Goal: Task Accomplishment & Management: Manage account settings

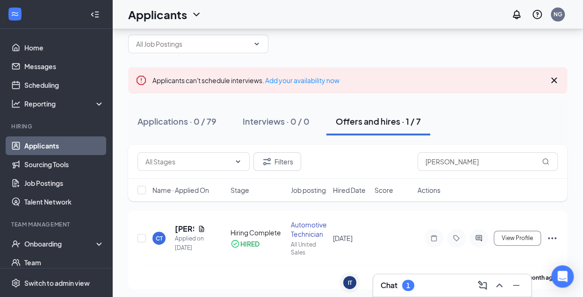
scroll to position [27, 0]
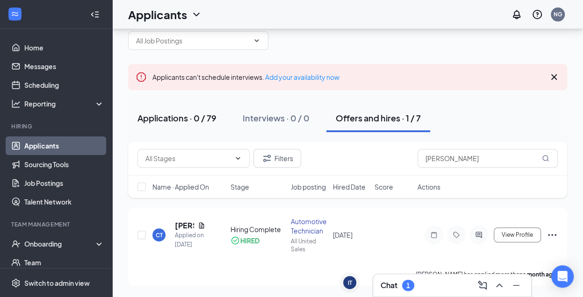
click at [167, 112] on div "Applications · 0 / 79" at bounding box center [176, 118] width 79 height 12
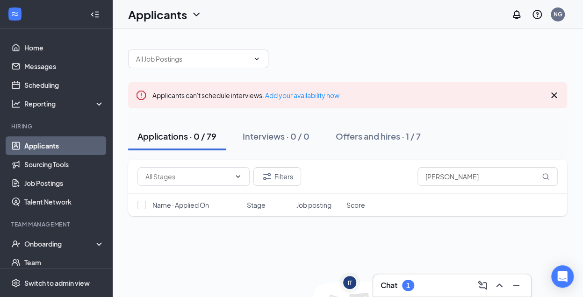
click at [445, 286] on div "Chat 1" at bounding box center [452, 285] width 143 height 15
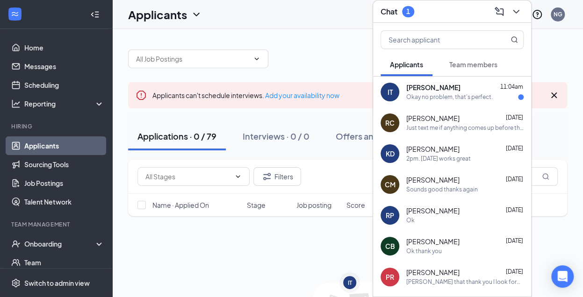
click at [452, 99] on div "Okay no problem, that's perfect." at bounding box center [449, 98] width 87 height 8
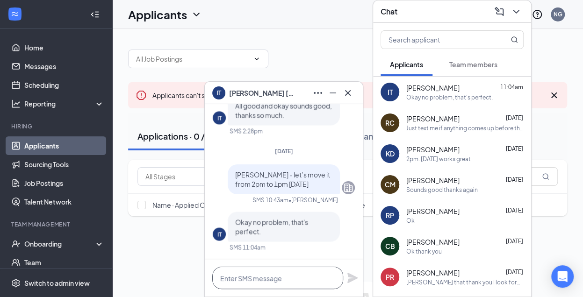
click at [270, 282] on textarea at bounding box center [277, 278] width 131 height 22
type textarea "Thanks!"
click at [350, 277] on icon "Plane" at bounding box center [352, 278] width 10 height 10
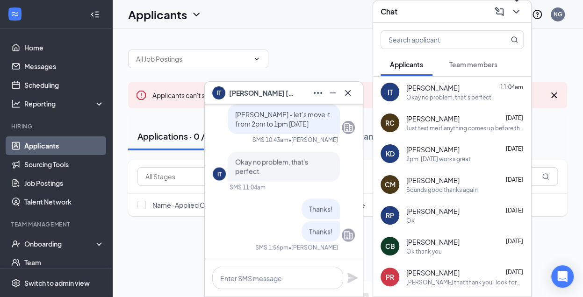
click at [519, 16] on icon "ChevronDown" at bounding box center [516, 11] width 11 height 11
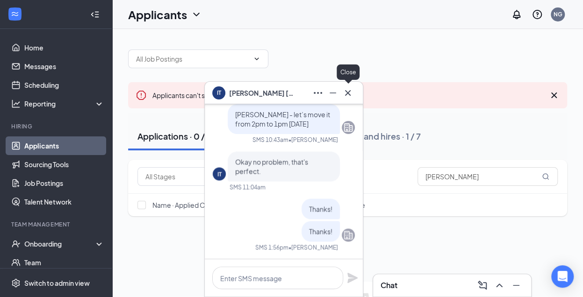
click at [352, 91] on icon "Cross" at bounding box center [347, 92] width 11 height 11
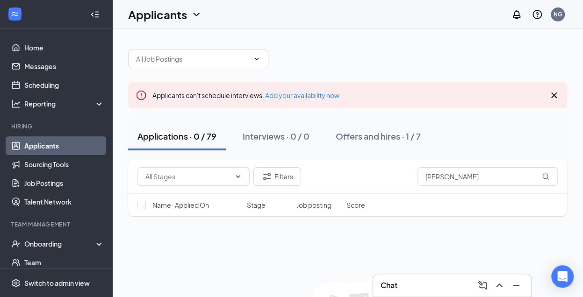
click at [154, 12] on h1 "Applicants" at bounding box center [157, 15] width 59 height 16
click at [174, 132] on div "Applications · 0 / 79" at bounding box center [176, 136] width 79 height 12
drag, startPoint x: 439, startPoint y: 178, endPoint x: 368, endPoint y: 173, distance: 70.7
click at [370, 174] on div "Filters cameron" at bounding box center [347, 176] width 420 height 19
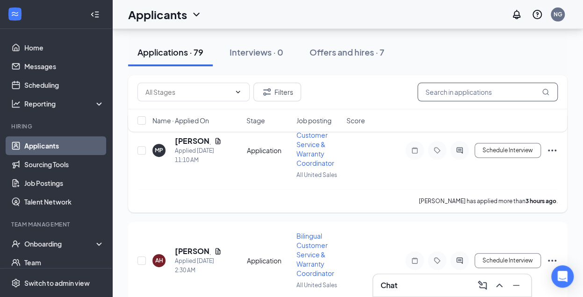
scroll to position [94, 0]
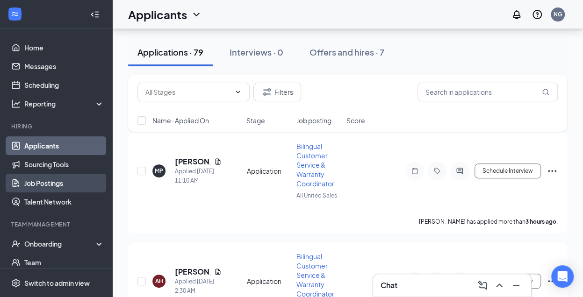
click at [50, 183] on link "Job Postings" at bounding box center [64, 183] width 80 height 19
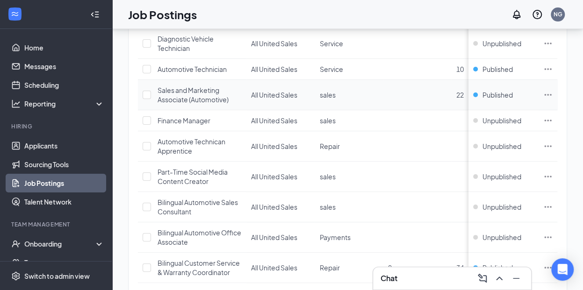
scroll to position [140, 0]
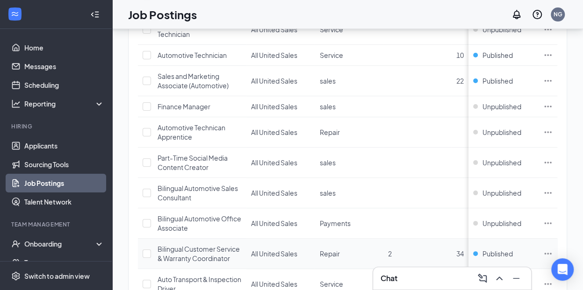
click at [552, 253] on icon "Ellipses" at bounding box center [548, 253] width 7 height 1
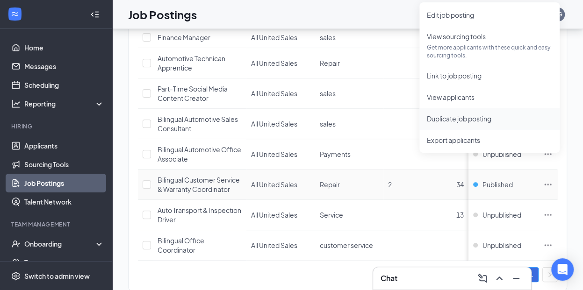
scroll to position [213, 0]
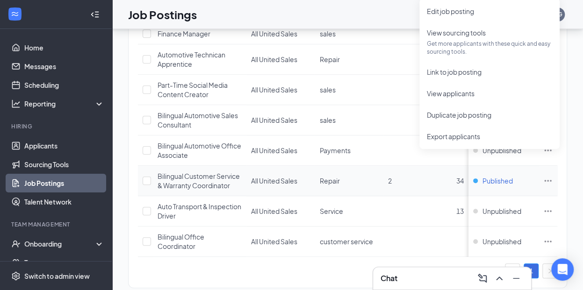
click at [506, 176] on span "Published" at bounding box center [498, 180] width 30 height 9
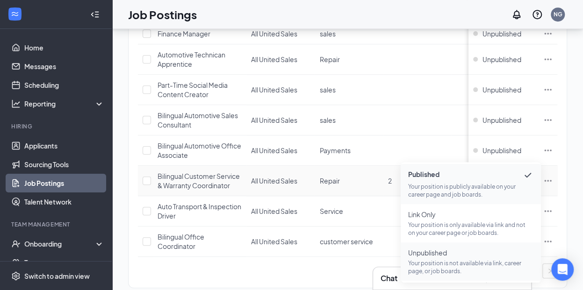
click at [428, 260] on p "Your position is not available via link, career page, or job boards." at bounding box center [470, 268] width 125 height 16
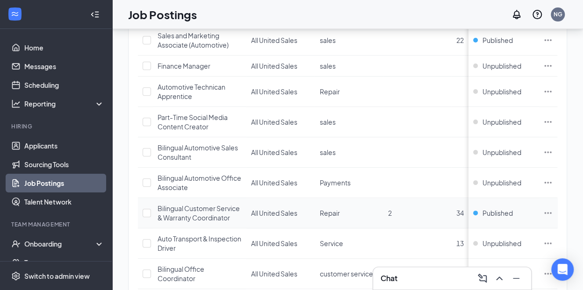
scroll to position [166, 0]
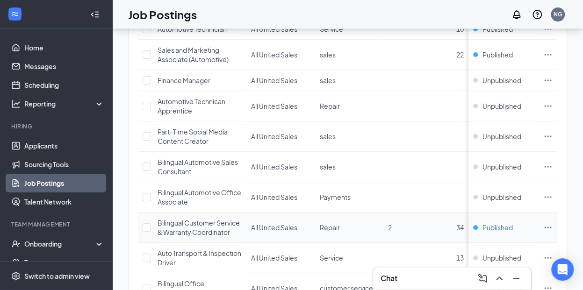
click at [502, 223] on span "Published" at bounding box center [498, 227] width 30 height 9
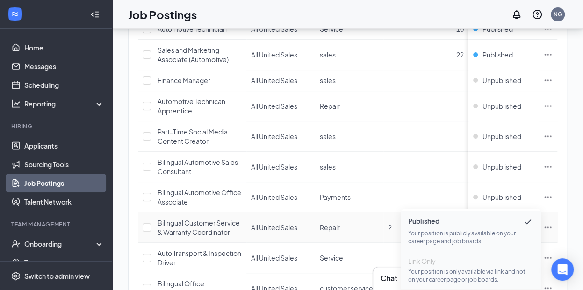
scroll to position [213, 0]
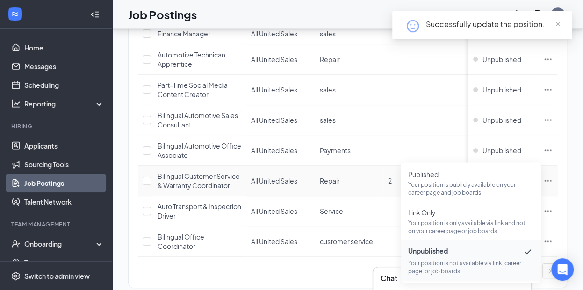
click at [439, 251] on span "Unpublished" at bounding box center [470, 251] width 125 height 11
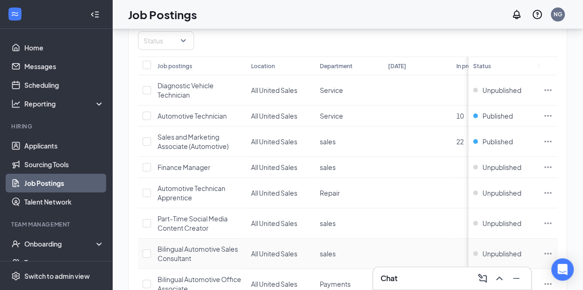
scroll to position [26, 0]
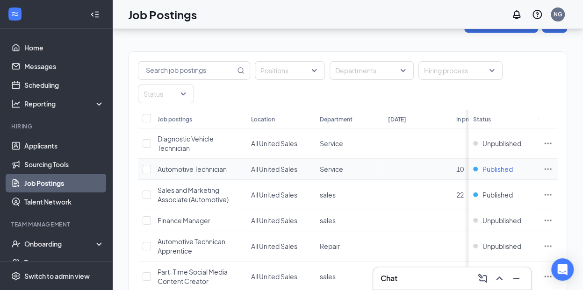
click at [508, 165] on span "Published" at bounding box center [498, 169] width 30 height 9
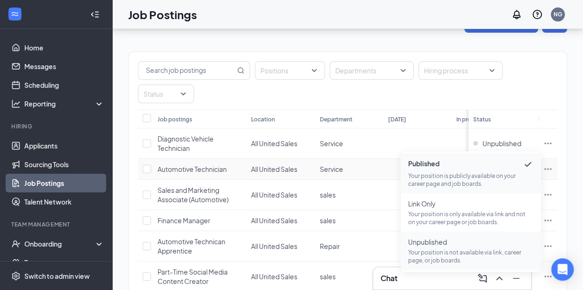
click at [427, 245] on span "Unpublished" at bounding box center [470, 242] width 125 height 9
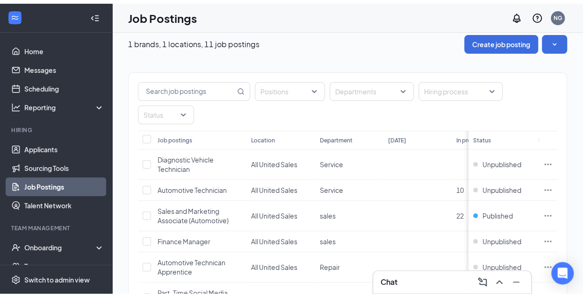
scroll to position [0, 0]
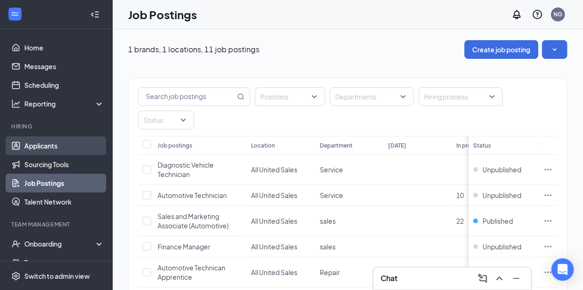
click at [30, 148] on link "Applicants" at bounding box center [64, 146] width 80 height 19
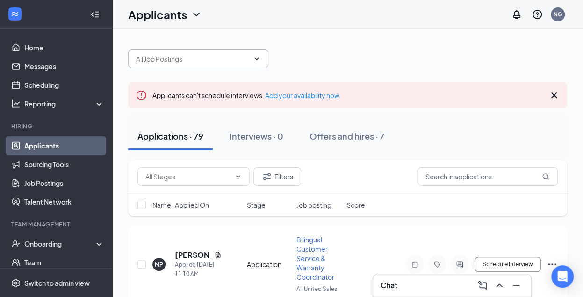
click at [256, 59] on icon "ChevronDown" at bounding box center [256, 58] width 7 height 7
click at [260, 59] on icon "ChevronDown" at bounding box center [256, 58] width 7 height 7
click at [253, 59] on span at bounding box center [255, 58] width 9 height 7
click at [151, 59] on input "text" at bounding box center [192, 59] width 113 height 10
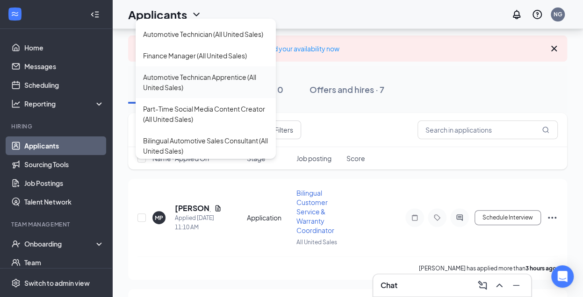
scroll to position [12, 0]
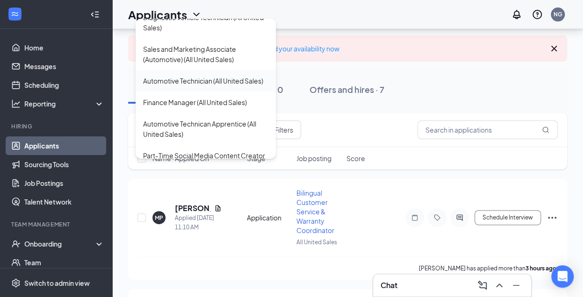
click at [186, 84] on div "Automotive Technician (All United Sales)" at bounding box center [203, 81] width 120 height 10
type input "Automotive Technician (All United Sales)"
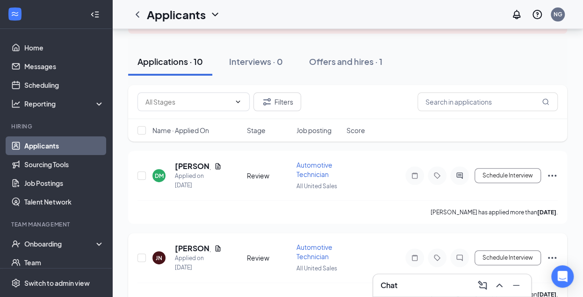
scroll to position [47, 0]
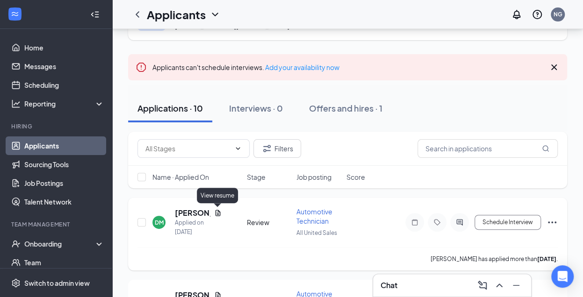
click at [214, 213] on icon "Document" at bounding box center [217, 212] width 7 height 7
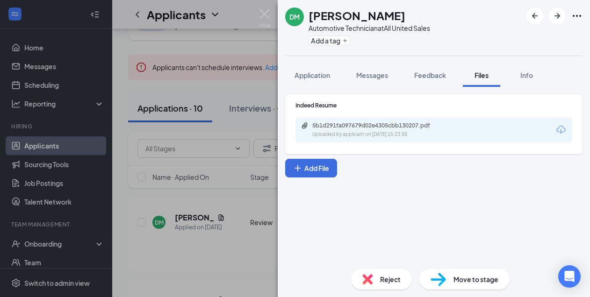
click at [353, 128] on div "5b1d291fa097679d02e4305cbb130207.pdf" at bounding box center [377, 125] width 131 height 7
click at [265, 15] on img at bounding box center [265, 18] width 12 height 18
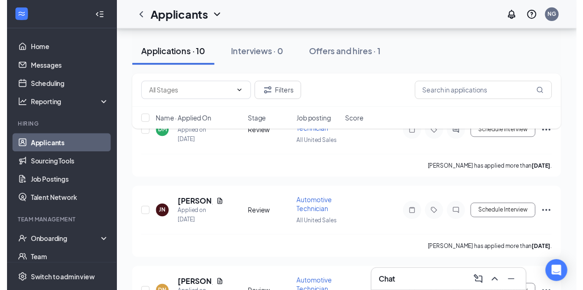
scroll to position [187, 0]
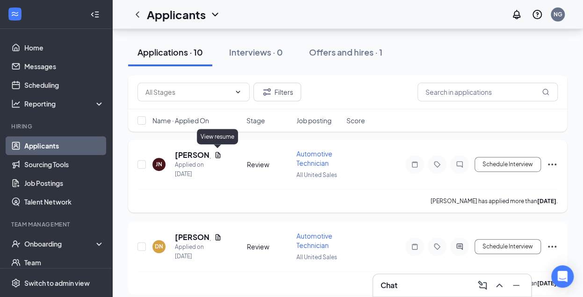
click at [217, 154] on icon "Document" at bounding box center [217, 155] width 5 height 6
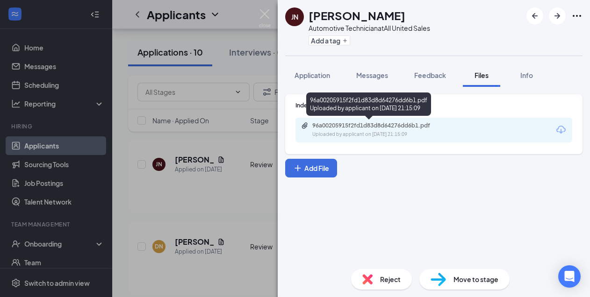
click at [342, 127] on div "96a00205915f2fd1d83d8d64276dd6b1.pdf" at bounding box center [377, 125] width 131 height 7
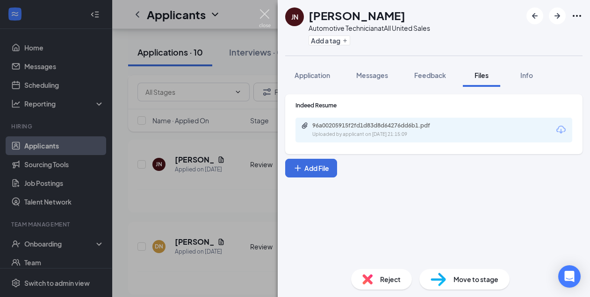
click at [265, 13] on img at bounding box center [265, 18] width 12 height 18
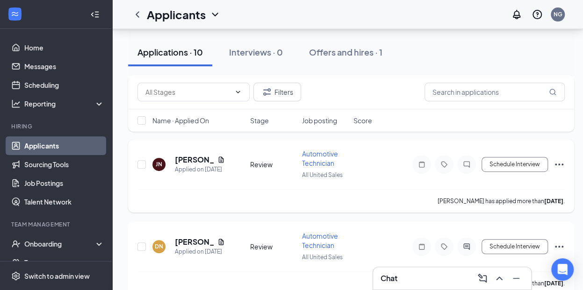
click at [559, 162] on icon "Ellipses" at bounding box center [559, 164] width 11 height 11
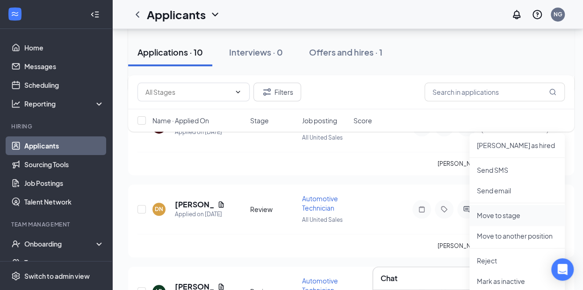
scroll to position [374, 0]
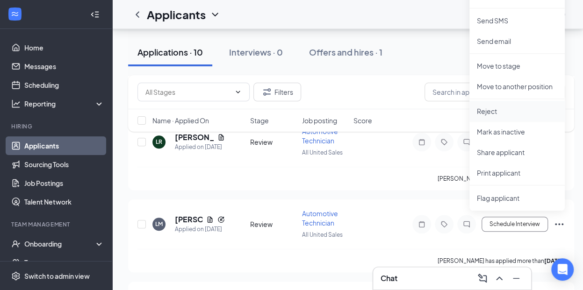
click at [486, 115] on p "Reject" at bounding box center [517, 111] width 80 height 9
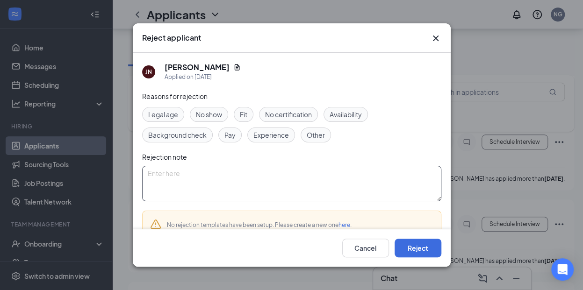
click at [266, 185] on textarea at bounding box center [291, 184] width 299 height 36
type textarea "No experience"
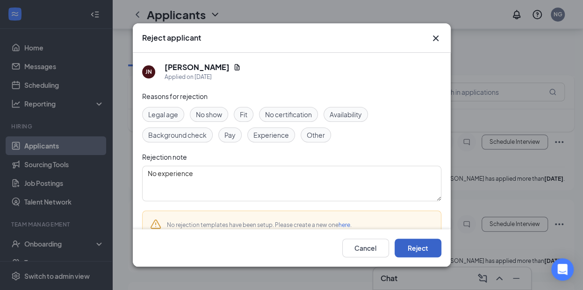
click at [420, 250] on button "Reject" at bounding box center [418, 248] width 47 height 19
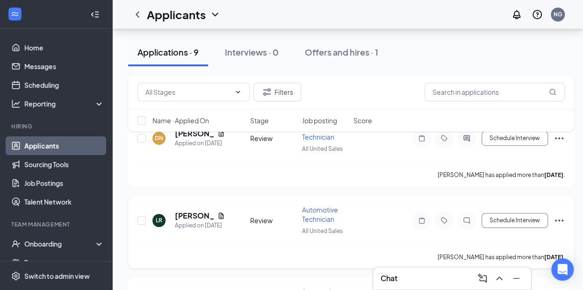
scroll to position [234, 0]
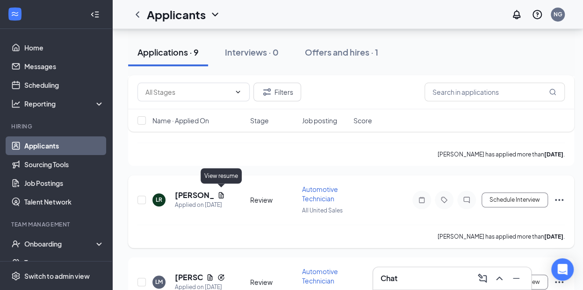
click at [222, 195] on icon "Document" at bounding box center [220, 195] width 7 height 7
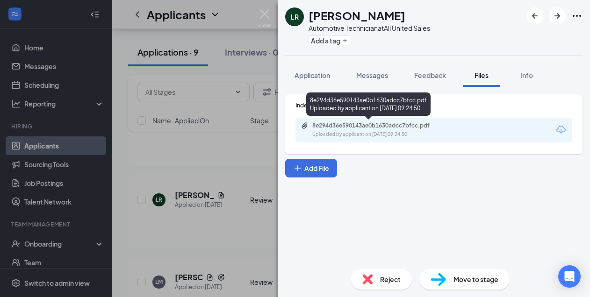
click at [371, 127] on div "8e294d36e590143ae0b1630adcc7bfcc.pdf" at bounding box center [377, 125] width 131 height 7
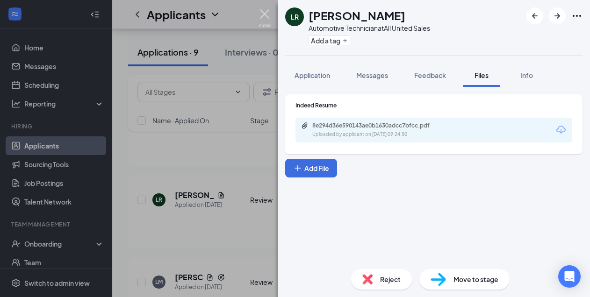
click at [263, 12] on img at bounding box center [265, 18] width 12 height 18
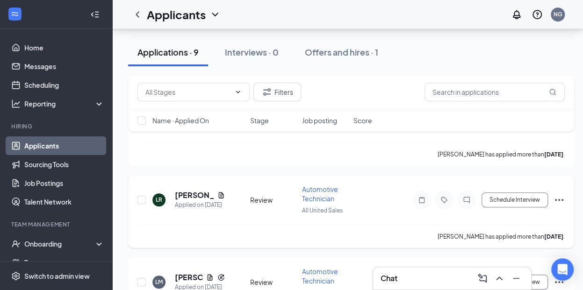
click at [558, 197] on icon "Ellipses" at bounding box center [559, 200] width 11 height 11
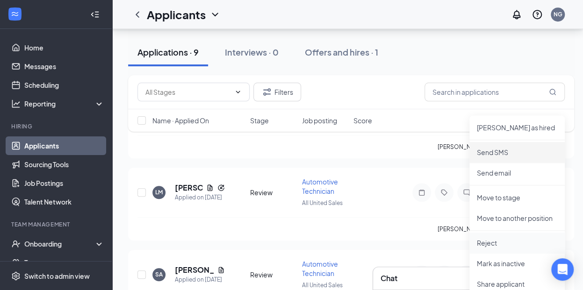
scroll to position [327, 0]
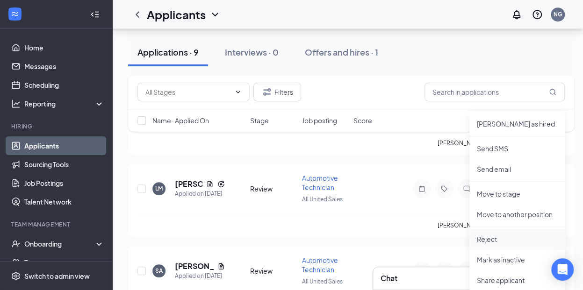
click at [488, 239] on p "Reject" at bounding box center [517, 239] width 80 height 9
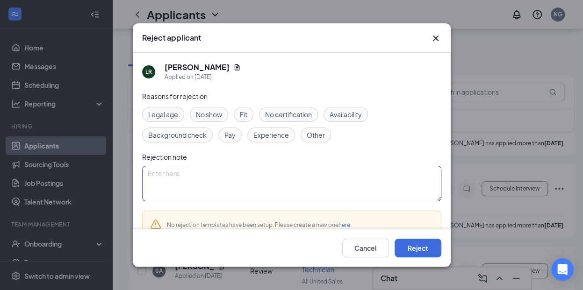
click at [245, 177] on textarea at bounding box center [291, 184] width 299 height 36
type textarea "No experience"
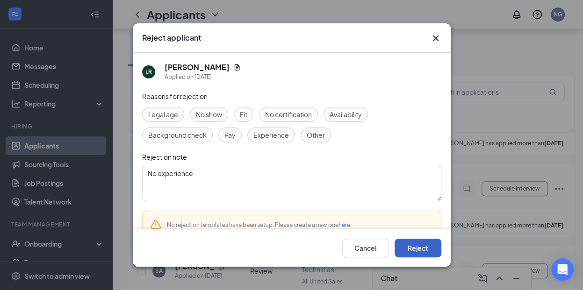
click at [430, 252] on button "Reject" at bounding box center [418, 248] width 47 height 19
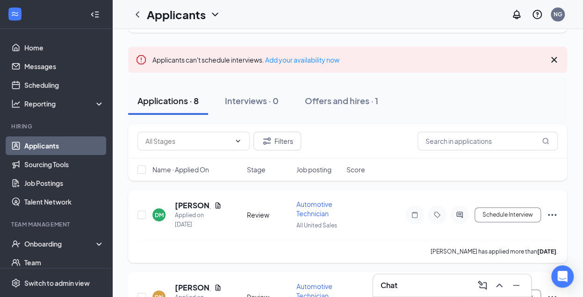
scroll to position [0, 0]
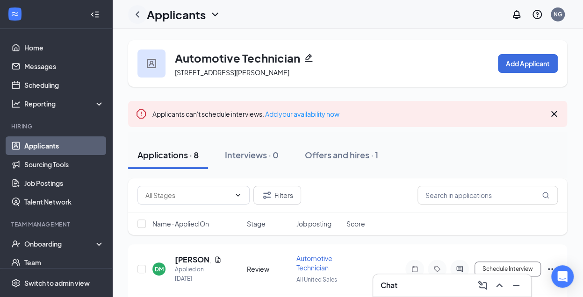
click at [137, 18] on icon "ChevronLeft" at bounding box center [137, 14] width 11 height 11
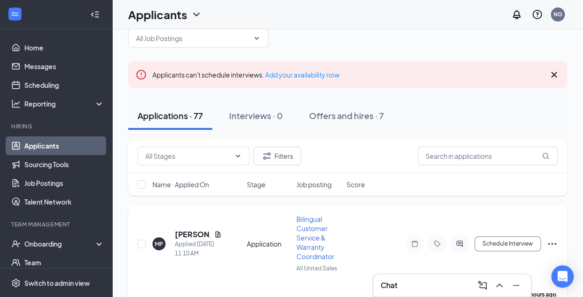
scroll to position [47, 0]
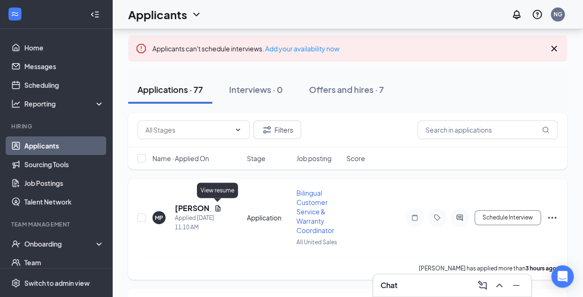
click at [217, 208] on icon "Document" at bounding box center [217, 208] width 5 height 6
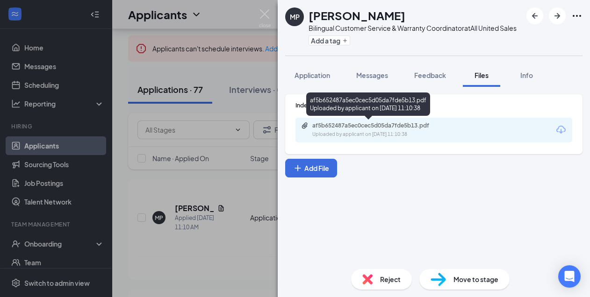
click at [359, 125] on div "af5b652487a5ec0cec5d05da7fde5b13.pdf" at bounding box center [377, 125] width 131 height 7
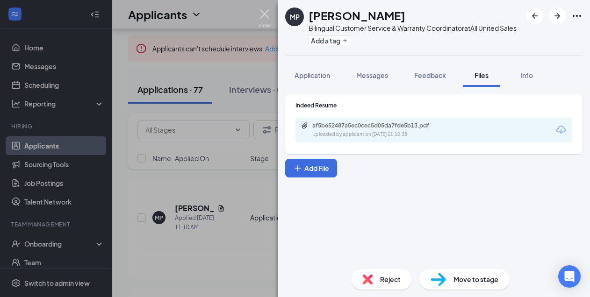
click at [263, 14] on img at bounding box center [265, 18] width 12 height 18
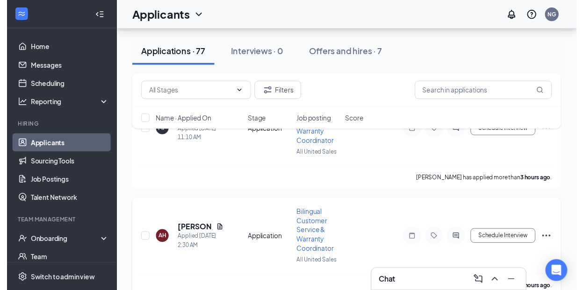
scroll to position [140, 0]
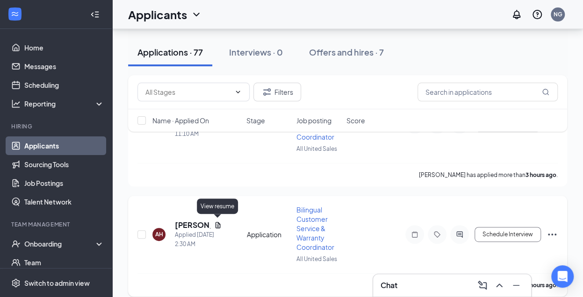
click at [218, 223] on icon "Document" at bounding box center [217, 225] width 7 height 7
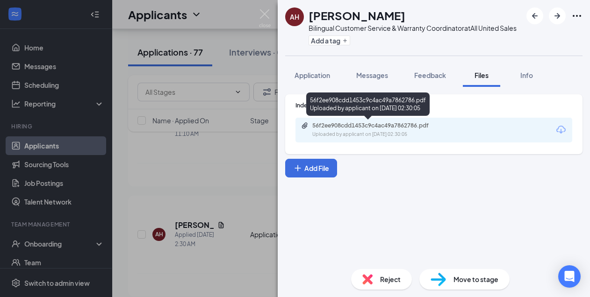
click at [336, 129] on div "56f2ee908cdd1453c9c4ac49a7862786.pdf" at bounding box center [377, 125] width 131 height 7
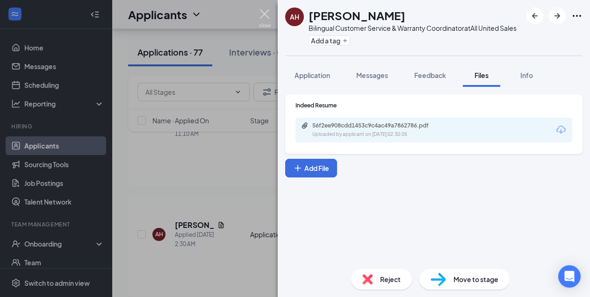
click at [264, 14] on img at bounding box center [265, 18] width 12 height 18
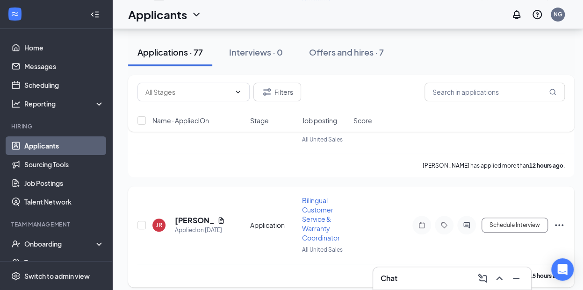
scroll to position [281, 0]
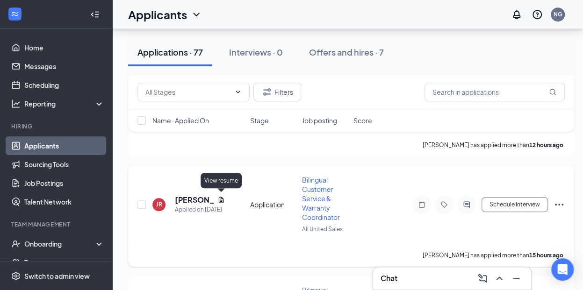
click at [222, 197] on icon "Document" at bounding box center [221, 200] width 5 height 6
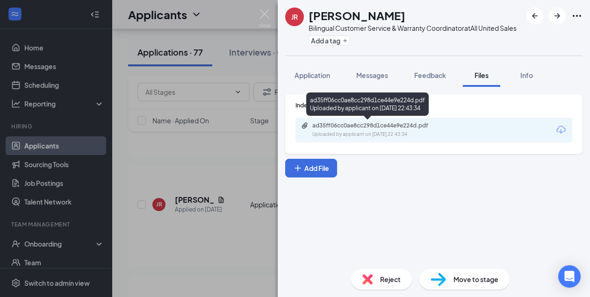
click at [349, 130] on div "ad35ff06cc0ae8cc298d1ce44e9e224d.pdf Uploaded by applicant on [DATE] 22:43:34" at bounding box center [376, 130] width 151 height 16
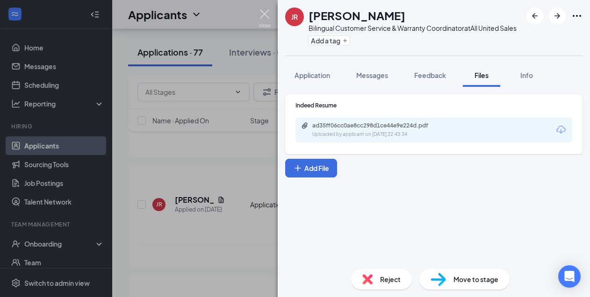
click at [263, 17] on img at bounding box center [265, 18] width 12 height 18
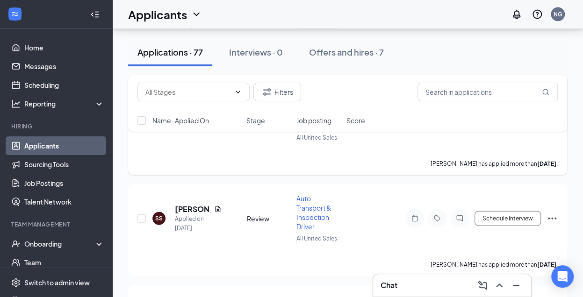
scroll to position [888, 0]
